Goal: Task Accomplishment & Management: Use online tool/utility

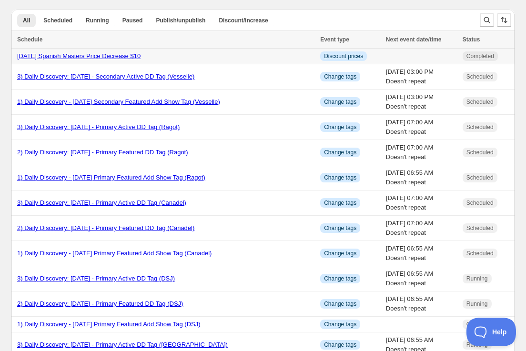
click at [141, 57] on link "[DATE] Spanish Masters Price Decrease $10" at bounding box center [78, 55] width 123 height 7
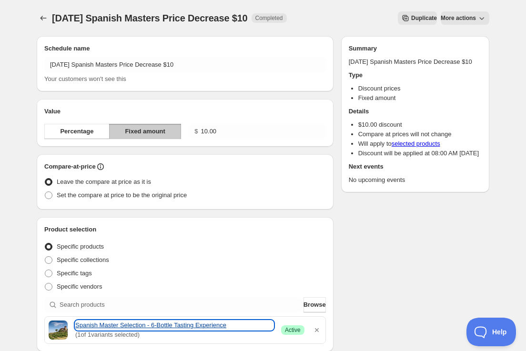
click at [180, 325] on link "Spanish Master Selection - 6-Bottle Tasting Experience" at bounding box center [174, 326] width 198 height 10
